Goal: Task Accomplishment & Management: Manage account settings

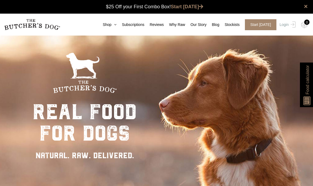
scroll to position [0, 0]
click at [282, 25] on link "Login" at bounding box center [286, 24] width 17 height 11
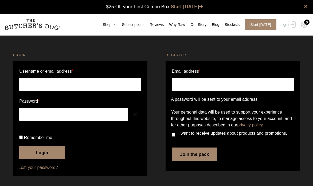
scroll to position [0, 0]
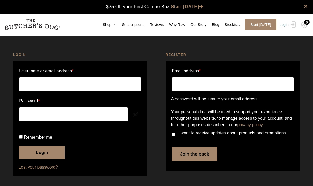
click at [79, 81] on input "Username or email address *" at bounding box center [80, 84] width 122 height 13
type input "[PERSON_NAME][EMAIL_ADDRESS][PERSON_NAME][DOMAIN_NAME]"
click at [133, 114] on button "Show password" at bounding box center [136, 114] width 6 height 6
click at [51, 159] on button "Login" at bounding box center [41, 152] width 45 height 13
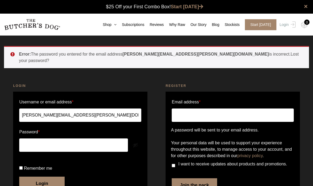
scroll to position [0, 0]
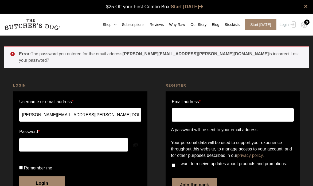
click at [133, 142] on button "Show password" at bounding box center [136, 145] width 6 height 6
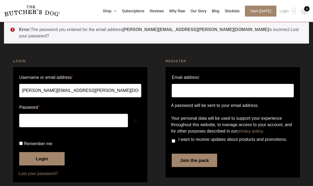
scroll to position [26, 0]
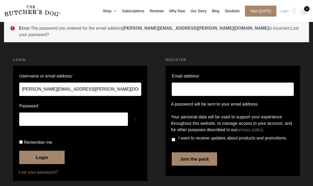
click at [37, 164] on button "Login" at bounding box center [41, 157] width 45 height 13
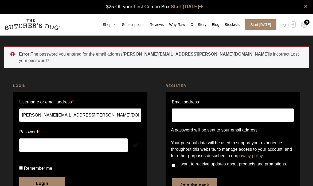
scroll to position [0, 0]
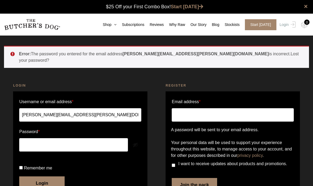
click at [135, 137] on p "Password *" at bounding box center [80, 140] width 124 height 26
click at [133, 142] on button "Show password" at bounding box center [136, 145] width 6 height 6
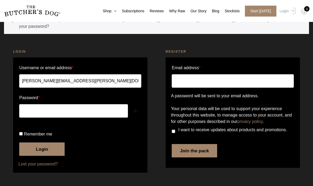
scroll to position [38, 0]
click at [37, 156] on button "Login" at bounding box center [41, 148] width 45 height 13
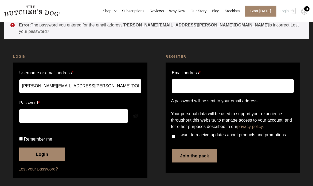
scroll to position [47, 0]
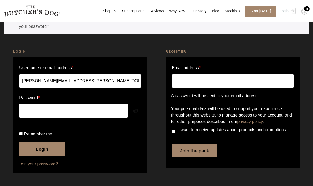
click at [39, 165] on link "Lost your password?" at bounding box center [80, 164] width 124 height 6
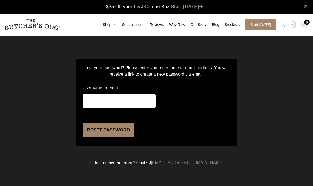
click at [100, 102] on input "Username or email" at bounding box center [119, 100] width 73 height 13
type input "[PERSON_NAME][EMAIL_ADDRESS][PERSON_NAME][DOMAIN_NAME]"
click at [100, 137] on button "Reset password" at bounding box center [109, 129] width 52 height 13
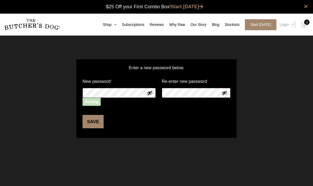
click at [150, 91] on button "Show password" at bounding box center [150, 93] width 6 height 6
click at [222, 93] on button "Show password" at bounding box center [225, 93] width 6 height 6
click at [140, 115] on p "Save" at bounding box center [157, 119] width 150 height 18
click at [95, 124] on button "Save" at bounding box center [93, 121] width 21 height 13
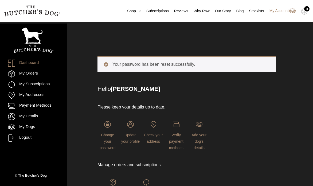
scroll to position [4, 0]
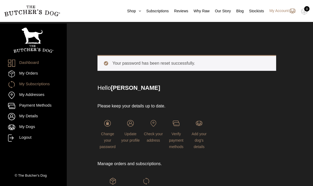
click at [36, 84] on link "My Subscriptions" at bounding box center [33, 84] width 51 height 7
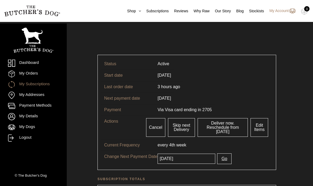
scroll to position [6, 0]
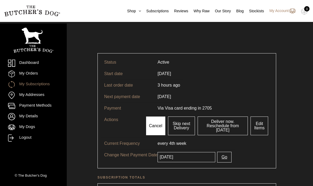
click at [158, 125] on link "Cancel" at bounding box center [155, 126] width 19 height 19
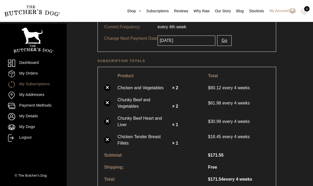
scroll to position [125, 0]
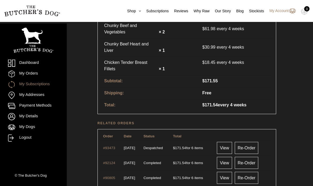
scroll to position [184, 0]
